Goal: Information Seeking & Learning: Learn about a topic

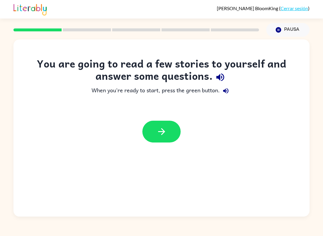
click at [167, 135] on icon "button" at bounding box center [161, 132] width 10 height 10
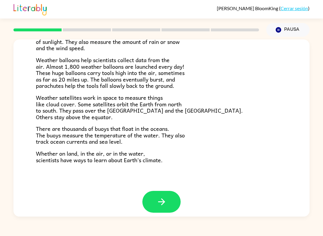
scroll to position [155, 0]
click at [164, 199] on icon "button" at bounding box center [161, 202] width 10 height 10
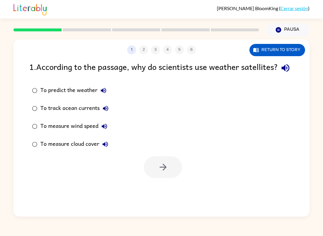
scroll to position [0, 0]
click at [166, 178] on button "button" at bounding box center [163, 167] width 38 height 22
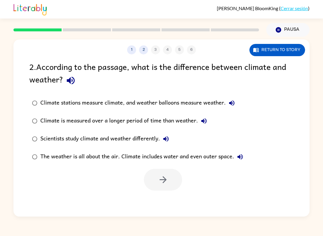
click at [323, 155] on div "1 2 3 4 5 6 Return to story 2 . According to the passage, what is the differenc…" at bounding box center [161, 127] width 323 height 180
click at [231, 104] on icon "button" at bounding box center [231, 103] width 5 height 5
click at [234, 104] on icon "button" at bounding box center [231, 103] width 7 height 7
click at [231, 105] on icon "button" at bounding box center [231, 103] width 5 height 5
click at [237, 100] on button "Climate stations measure climate, and weather balloons measure weather." at bounding box center [232, 103] width 12 height 12
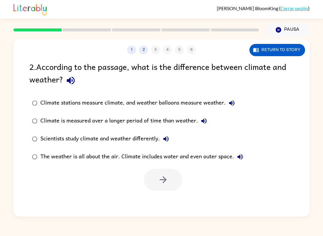
click at [231, 107] on icon "button" at bounding box center [231, 103] width 7 height 7
click at [229, 102] on icon "button" at bounding box center [231, 103] width 7 height 7
click at [235, 102] on icon "button" at bounding box center [231, 103] width 7 height 7
click at [231, 101] on icon "button" at bounding box center [231, 103] width 7 height 7
click at [236, 107] on button "Climate stations measure climate, and weather balloons measure weather." at bounding box center [232, 103] width 12 height 12
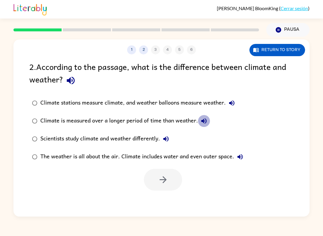
click at [201, 119] on icon "button" at bounding box center [203, 121] width 7 height 7
click at [171, 135] on button "Scientists study climate and weather differently." at bounding box center [166, 139] width 12 height 12
click at [205, 121] on icon "button" at bounding box center [203, 121] width 7 height 7
click at [170, 137] on icon "button" at bounding box center [165, 139] width 7 height 7
click at [242, 156] on icon "button" at bounding box center [240, 156] width 5 height 5
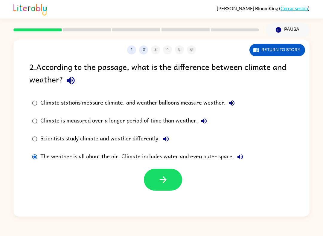
click at [167, 182] on icon "button" at bounding box center [163, 180] width 10 height 10
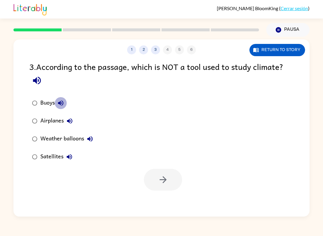
click at [63, 100] on icon "button" at bounding box center [60, 103] width 7 height 7
click at [68, 119] on icon "button" at bounding box center [69, 121] width 7 height 7
click at [90, 137] on icon "button" at bounding box center [89, 139] width 7 height 7
click at [69, 156] on icon "button" at bounding box center [69, 156] width 5 height 5
click at [286, 67] on div "3 . According to the passage, which is NOT a tool used to study climate?" at bounding box center [161, 74] width 264 height 28
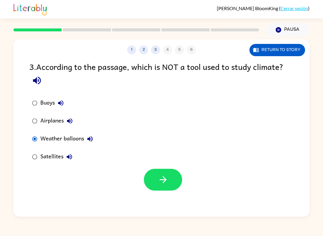
click at [166, 180] on icon "button" at bounding box center [162, 180] width 7 height 7
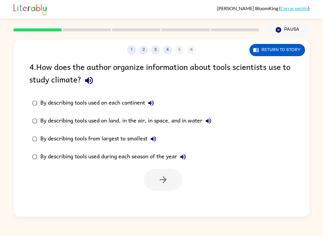
click at [88, 78] on icon "button" at bounding box center [89, 80] width 10 height 10
click at [166, 181] on icon "button" at bounding box center [162, 180] width 7 height 7
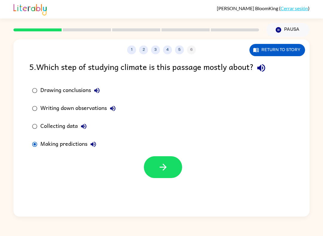
click at [97, 144] on icon "button" at bounding box center [93, 144] width 7 height 7
click at [174, 169] on button "button" at bounding box center [163, 167] width 38 height 22
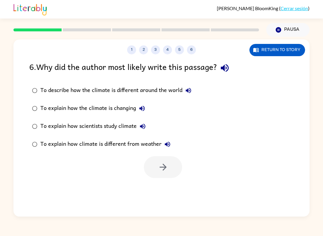
click at [227, 70] on icon "button" at bounding box center [225, 68] width 8 height 8
click at [193, 87] on button "To describe how the climate is different around the world" at bounding box center [189, 91] width 12 height 12
click at [144, 108] on icon "button" at bounding box center [141, 108] width 5 height 5
click at [141, 127] on icon "button" at bounding box center [142, 126] width 7 height 7
click at [169, 144] on icon "button" at bounding box center [167, 144] width 7 height 7
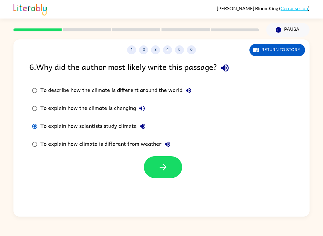
click at [163, 165] on icon "button" at bounding box center [162, 167] width 7 height 7
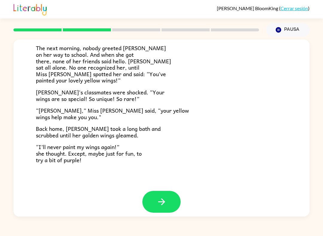
scroll to position [155, 0]
click at [168, 192] on button "button" at bounding box center [161, 202] width 38 height 22
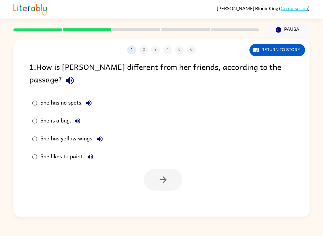
click at [91, 97] on button "She has no spots." at bounding box center [89, 103] width 12 height 12
click at [79, 118] on icon "button" at bounding box center [77, 121] width 7 height 7
click at [104, 133] on button "She has yellow wings." at bounding box center [100, 139] width 12 height 12
click at [91, 153] on icon "button" at bounding box center [90, 156] width 7 height 7
click at [165, 177] on icon "button" at bounding box center [162, 180] width 7 height 7
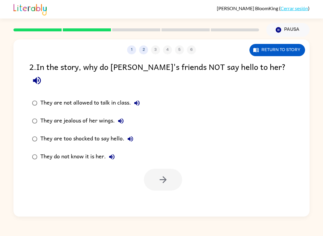
click at [42, 75] on icon "button" at bounding box center [37, 80] width 10 height 10
click at [139, 101] on icon "button" at bounding box center [136, 103] width 5 height 5
click at [122, 118] on icon "button" at bounding box center [120, 120] width 5 height 5
click at [134, 136] on icon "button" at bounding box center [130, 139] width 7 height 7
click at [115, 154] on icon "button" at bounding box center [111, 156] width 5 height 5
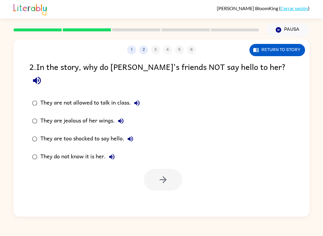
click at [136, 133] on button "They are too shocked to say hello." at bounding box center [130, 139] width 12 height 12
click at [133, 133] on button "They are too shocked to say hello." at bounding box center [130, 139] width 12 height 12
click at [163, 175] on icon "button" at bounding box center [163, 180] width 10 height 10
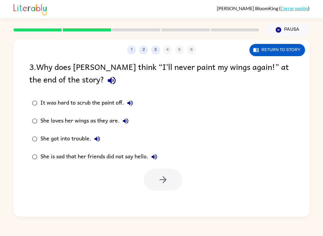
click at [108, 78] on icon "button" at bounding box center [112, 81] width 8 height 8
click at [130, 107] on icon "button" at bounding box center [130, 103] width 7 height 7
click at [123, 124] on icon "button" at bounding box center [125, 121] width 7 height 7
click at [98, 142] on icon "button" at bounding box center [97, 138] width 5 height 5
click at [160, 156] on button "She is sad that her friends did not say hello." at bounding box center [154, 157] width 12 height 12
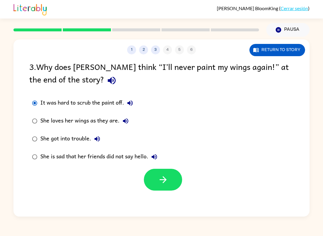
click at [162, 184] on icon "button" at bounding box center [163, 180] width 10 height 10
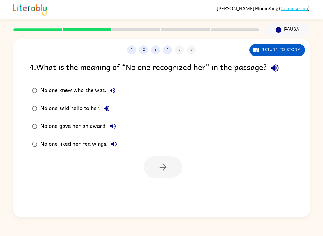
click at [280, 64] on icon "button" at bounding box center [275, 68] width 10 height 10
click at [115, 92] on icon "button" at bounding box center [112, 90] width 5 height 5
click at [106, 102] on label "No one said hello to her." at bounding box center [74, 109] width 97 height 18
click at [112, 109] on button "No one said hello to her." at bounding box center [107, 109] width 12 height 12
click at [116, 125] on icon "button" at bounding box center [113, 126] width 7 height 7
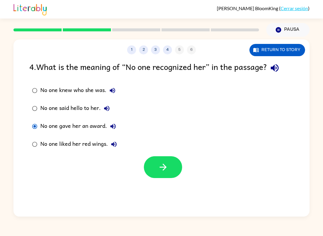
click at [113, 145] on icon "button" at bounding box center [113, 144] width 5 height 5
click at [167, 170] on icon "button" at bounding box center [163, 167] width 10 height 10
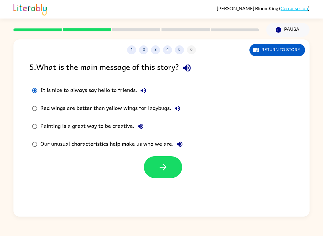
click at [149, 91] on button "It is nice to always say hello to friends." at bounding box center [143, 91] width 12 height 12
click at [194, 67] on button "button" at bounding box center [186, 67] width 15 height 15
click at [152, 97] on label "It is nice to always say hello to friends." at bounding box center [107, 91] width 163 height 18
click at [152, 96] on label "It is nice to always say hello to friends." at bounding box center [107, 91] width 163 height 18
click at [143, 89] on icon "button" at bounding box center [143, 90] width 7 height 7
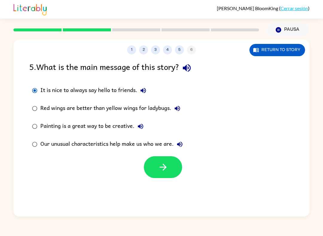
click at [180, 108] on icon "button" at bounding box center [177, 108] width 5 height 5
click at [138, 125] on icon "button" at bounding box center [140, 126] width 7 height 7
click at [179, 110] on icon "button" at bounding box center [177, 108] width 7 height 7
click at [140, 131] on button "Painting is a great way to be creative." at bounding box center [141, 127] width 12 height 12
click at [180, 150] on button "Our unusual characteristics help make us who we are." at bounding box center [180, 145] width 12 height 12
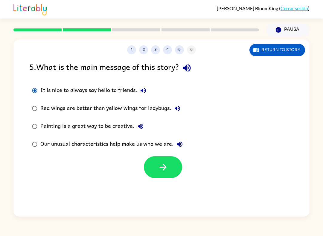
click at [142, 127] on icon "button" at bounding box center [140, 126] width 7 height 7
click at [169, 166] on button "button" at bounding box center [163, 167] width 38 height 22
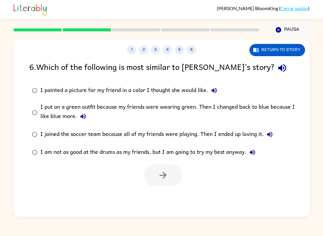
click at [277, 66] on icon "button" at bounding box center [282, 68] width 10 height 10
click at [41, 82] on label "I painted a picture for my friend in a color I thought she would like." at bounding box center [165, 91] width 279 height 18
click at [218, 88] on button "I painted a picture for my friend in a color I thought she would like." at bounding box center [214, 91] width 12 height 12
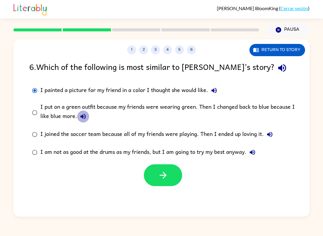
click at [86, 114] on icon "button" at bounding box center [83, 116] width 7 height 7
click at [269, 138] on icon "button" at bounding box center [269, 134] width 7 height 7
click at [254, 152] on icon "button" at bounding box center [252, 152] width 7 height 7
click at [173, 172] on button "button" at bounding box center [163, 176] width 38 height 22
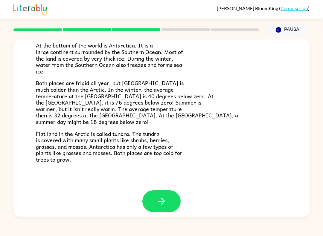
scroll to position [115, 0]
click at [164, 206] on button "button" at bounding box center [161, 202] width 38 height 22
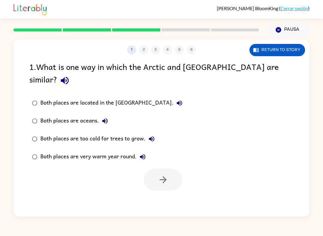
scroll to position [0, 0]
click at [161, 175] on icon "button" at bounding box center [163, 180] width 10 height 10
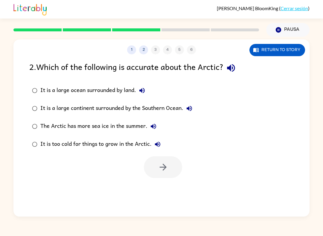
click at [232, 75] on button "button" at bounding box center [230, 67] width 15 height 15
click at [243, 64] on div "2 . Which of the following is accurate about the Arctic?" at bounding box center [161, 67] width 264 height 15
click at [145, 93] on icon "button" at bounding box center [142, 90] width 7 height 7
click at [196, 101] on label "It is a large continent surrounded by the Southern Ocean." at bounding box center [112, 109] width 172 height 18
click at [193, 106] on icon "button" at bounding box center [189, 108] width 7 height 7
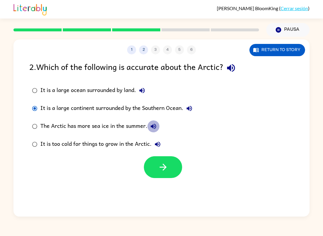
click at [156, 127] on icon "button" at bounding box center [153, 126] width 5 height 5
click at [171, 136] on label "It is too cold for things to grow in the Arctic." at bounding box center [112, 145] width 172 height 18
click at [161, 146] on icon "button" at bounding box center [157, 144] width 7 height 7
click at [162, 165] on icon "button" at bounding box center [163, 167] width 10 height 10
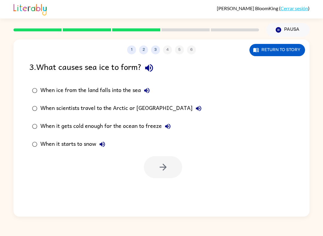
click at [164, 71] on div "3 . What causes sea ice to form?" at bounding box center [161, 67] width 264 height 15
click at [164, 70] on div "3 . What causes sea ice to form?" at bounding box center [161, 67] width 264 height 15
click at [154, 64] on icon "button" at bounding box center [149, 68] width 10 height 10
click at [154, 87] on label "When ice from the land falls into the sea" at bounding box center [117, 91] width 182 height 18
click at [149, 88] on icon "button" at bounding box center [146, 90] width 7 height 7
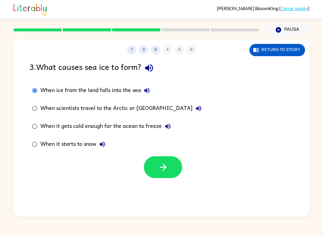
click at [193, 107] on button "When scientists travel to the Arctic or [GEOGRAPHIC_DATA]" at bounding box center [199, 109] width 12 height 12
click at [171, 124] on icon "button" at bounding box center [167, 126] width 7 height 7
click at [166, 166] on icon "button" at bounding box center [163, 167] width 10 height 10
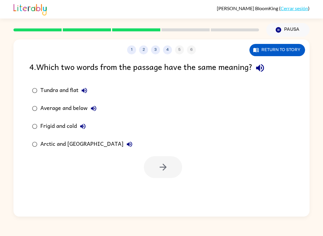
click at [268, 66] on button "button" at bounding box center [260, 67] width 15 height 15
click at [276, 70] on div "4 . Which two words from the passage have the same meaning?" at bounding box center [161, 67] width 264 height 15
click at [263, 74] on button "button" at bounding box center [260, 67] width 15 height 15
click at [88, 91] on icon "button" at bounding box center [84, 90] width 7 height 7
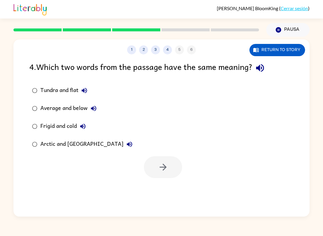
click at [98, 104] on div "Average and below" at bounding box center [69, 109] width 59 height 12
click at [96, 110] on icon "button" at bounding box center [93, 108] width 5 height 5
click at [83, 131] on button "Frigid and cold" at bounding box center [83, 127] width 12 height 12
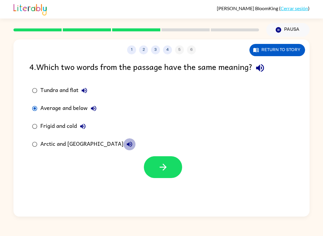
click at [127, 145] on icon "button" at bounding box center [129, 144] width 5 height 5
click at [171, 167] on button "button" at bounding box center [163, 167] width 38 height 22
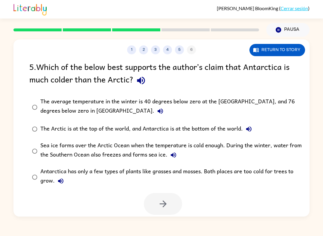
click at [144, 81] on icon "button" at bounding box center [141, 81] width 8 height 8
click at [154, 106] on button "The average temperature in the winter is 40 degrees below zero at the [GEOGRAPH…" at bounding box center [160, 111] width 12 height 12
click at [154, 110] on button "The average temperature in the winter is 40 degrees below zero at the [GEOGRAPH…" at bounding box center [160, 111] width 12 height 12
click at [251, 128] on icon "button" at bounding box center [248, 129] width 5 height 5
click at [177, 157] on button "Sea ice forms over the Arctic Ocean when the temperature is cold enough. During…" at bounding box center [174, 155] width 12 height 12
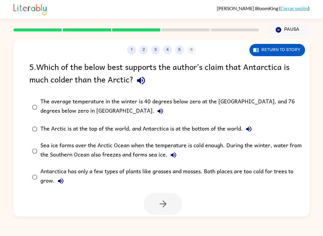
click at [63, 180] on icon "button" at bounding box center [60, 181] width 5 height 5
click at [175, 206] on button "button" at bounding box center [163, 204] width 38 height 22
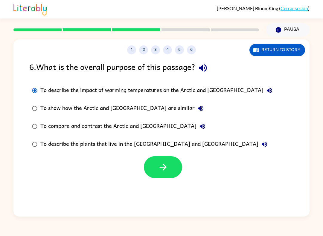
click at [267, 91] on icon "button" at bounding box center [269, 90] width 5 height 5
click at [207, 70] on icon "button" at bounding box center [203, 68] width 10 height 10
click at [246, 87] on div "To describe the impact of warming temperatures on the Arctic and [GEOGRAPHIC_DA…" at bounding box center [157, 91] width 235 height 12
click at [266, 89] on icon "button" at bounding box center [269, 90] width 7 height 7
click at [195, 111] on button "To show how the Arctic and [GEOGRAPHIC_DATA] are similar" at bounding box center [201, 109] width 12 height 12
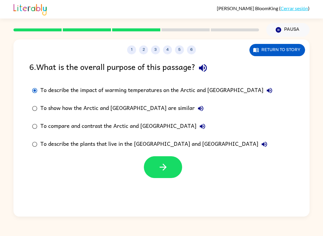
click at [199, 124] on icon "button" at bounding box center [202, 126] width 7 height 7
click at [258, 150] on button "To describe the plants that live in the [GEOGRAPHIC_DATA] and [GEOGRAPHIC_DATA]" at bounding box center [264, 145] width 12 height 12
click at [195, 153] on label "To describe the plants that live in the [GEOGRAPHIC_DATA] and [GEOGRAPHIC_DATA]" at bounding box center [152, 145] width 253 height 18
click at [169, 169] on button "button" at bounding box center [163, 167] width 38 height 22
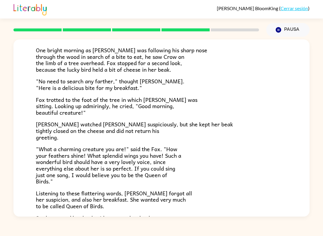
scroll to position [46, 0]
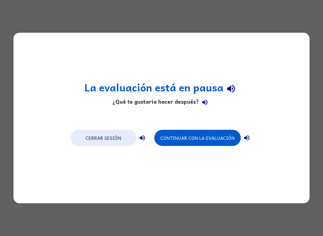
click at [207, 133] on button "Continuar con la evaluación" at bounding box center [197, 138] width 86 height 16
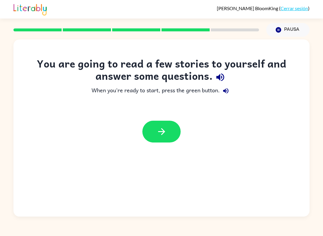
click at [287, 28] on button "Pausa Pausa" at bounding box center [287, 30] width 43 height 14
